Goal: Find specific page/section: Find specific page/section

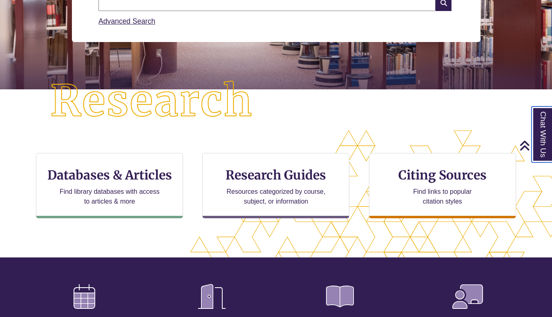
scroll to position [148, 0]
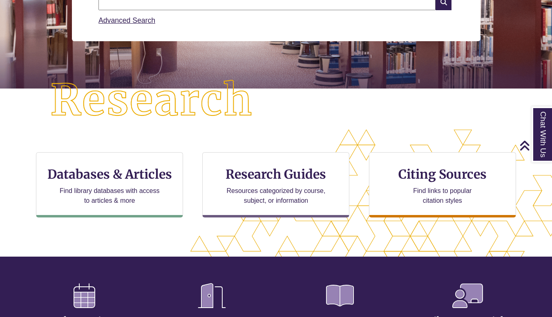
click at [289, 41] on div "| Search for books, articles, and more Search Advanced Search" at bounding box center [276, -1] width 408 height 83
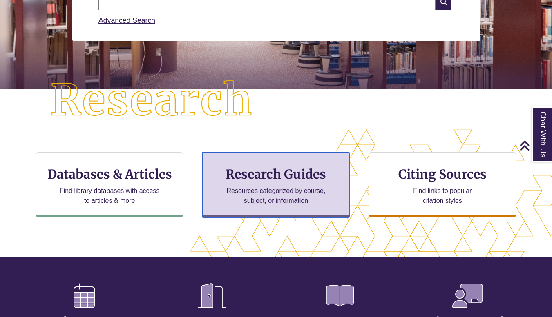
click at [286, 192] on p "Resources categorized by course, subject, or information" at bounding box center [276, 196] width 107 height 20
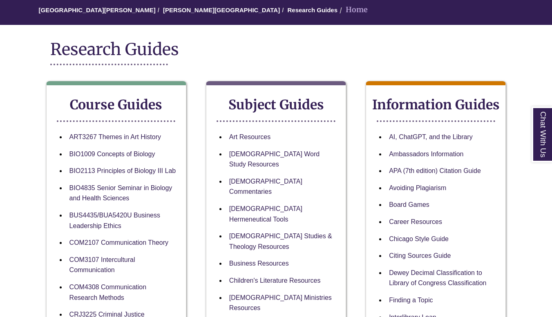
scroll to position [76, 0]
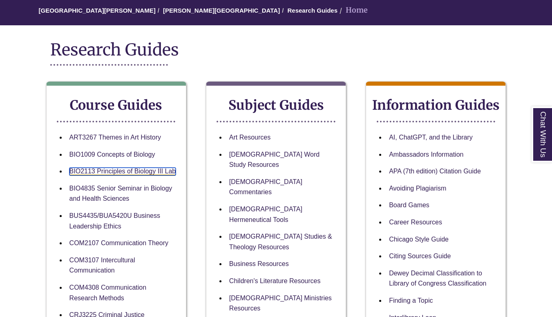
click at [132, 174] on link "BIO2113 Principles of Biology III Lab" at bounding box center [122, 172] width 107 height 8
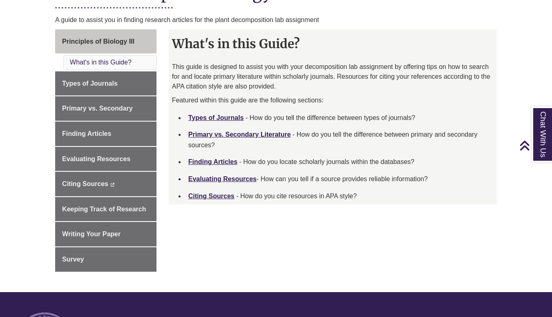
scroll to position [212, 0]
